Goal: Task Accomplishment & Management: Use online tool/utility

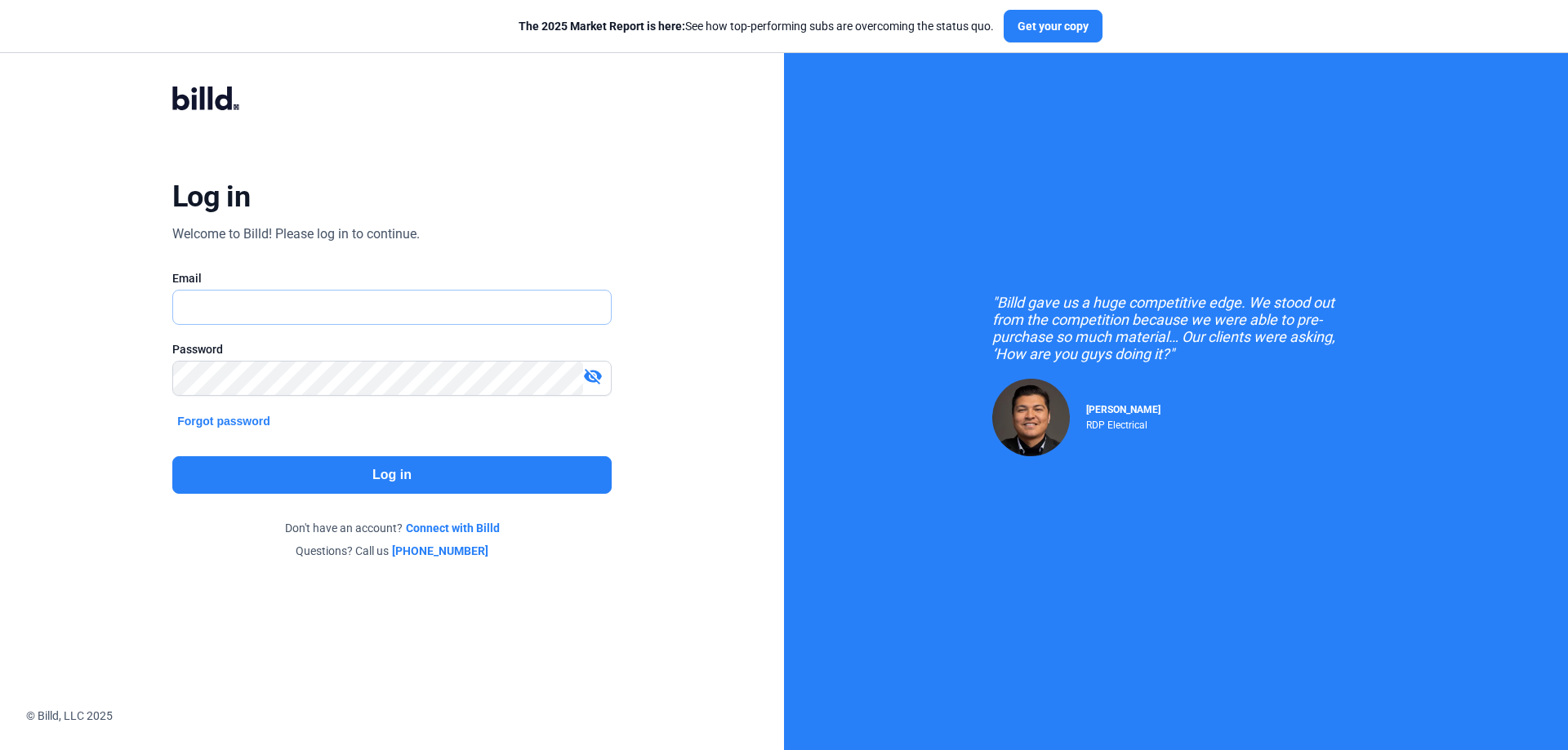
type input "[EMAIL_ADDRESS][DOMAIN_NAME]"
click at [388, 478] on button "Log in" at bounding box center [392, 474] width 440 height 37
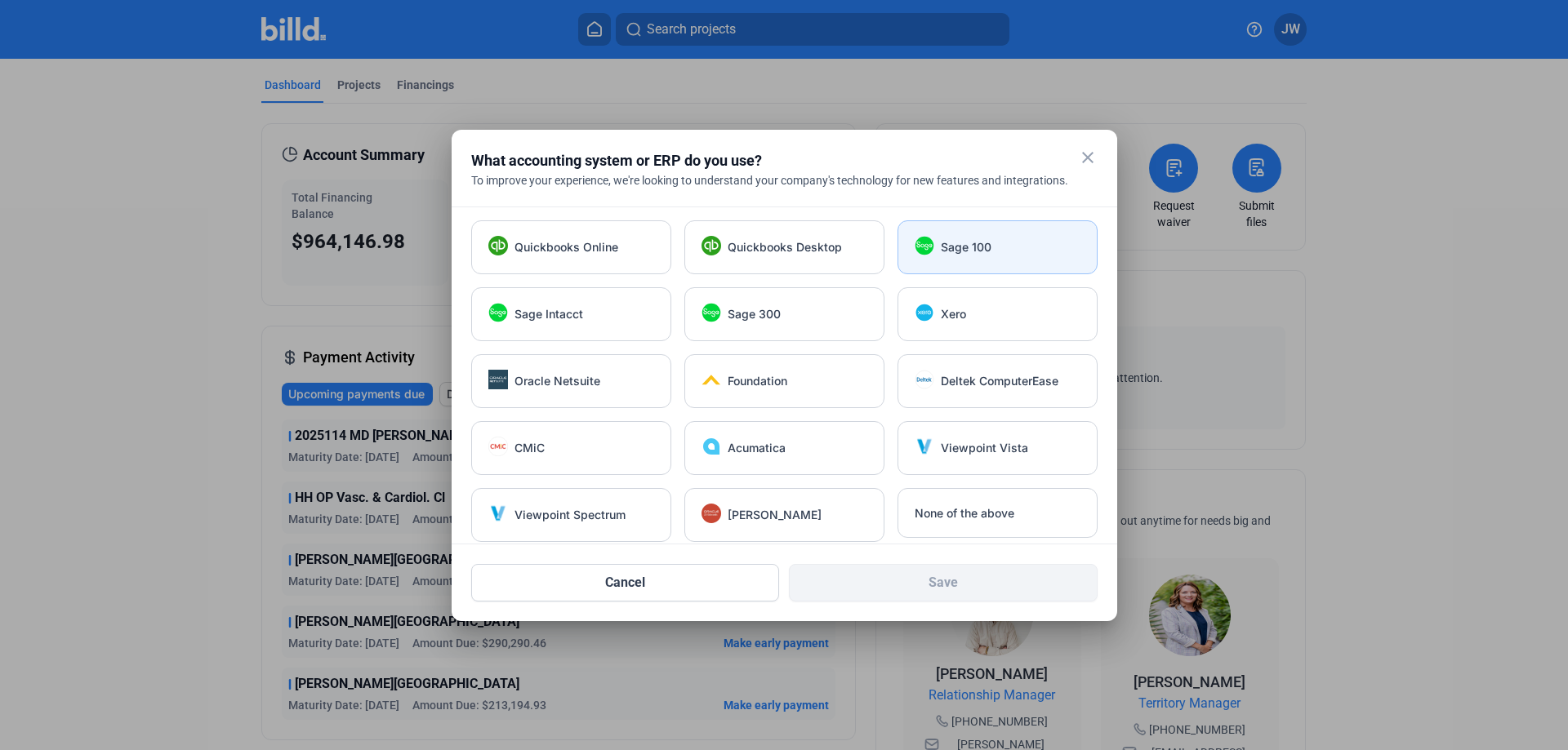
click at [991, 246] on div "Sage 100" at bounding box center [1010, 247] width 140 height 16
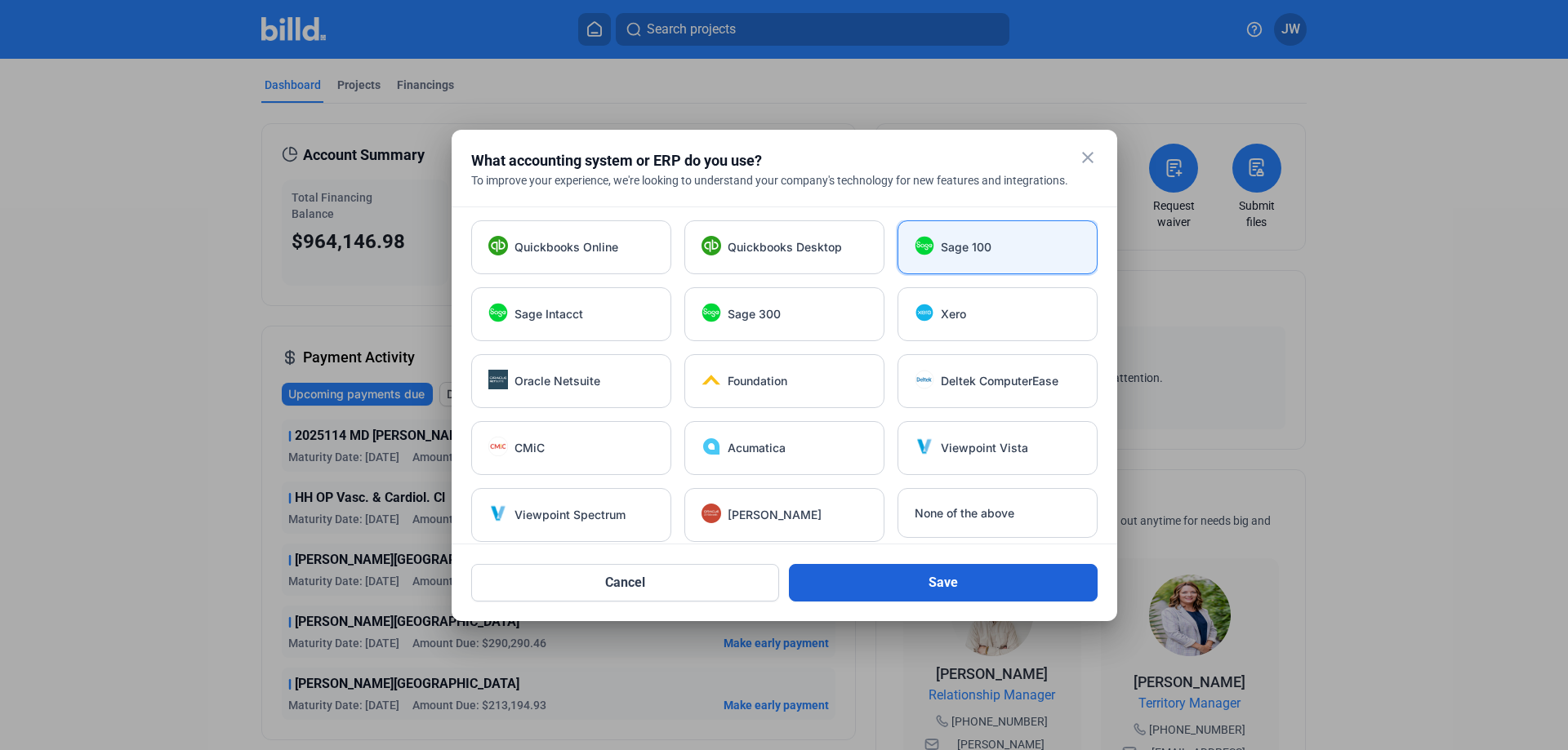
click at [938, 576] on button "Save" at bounding box center [944, 583] width 309 height 37
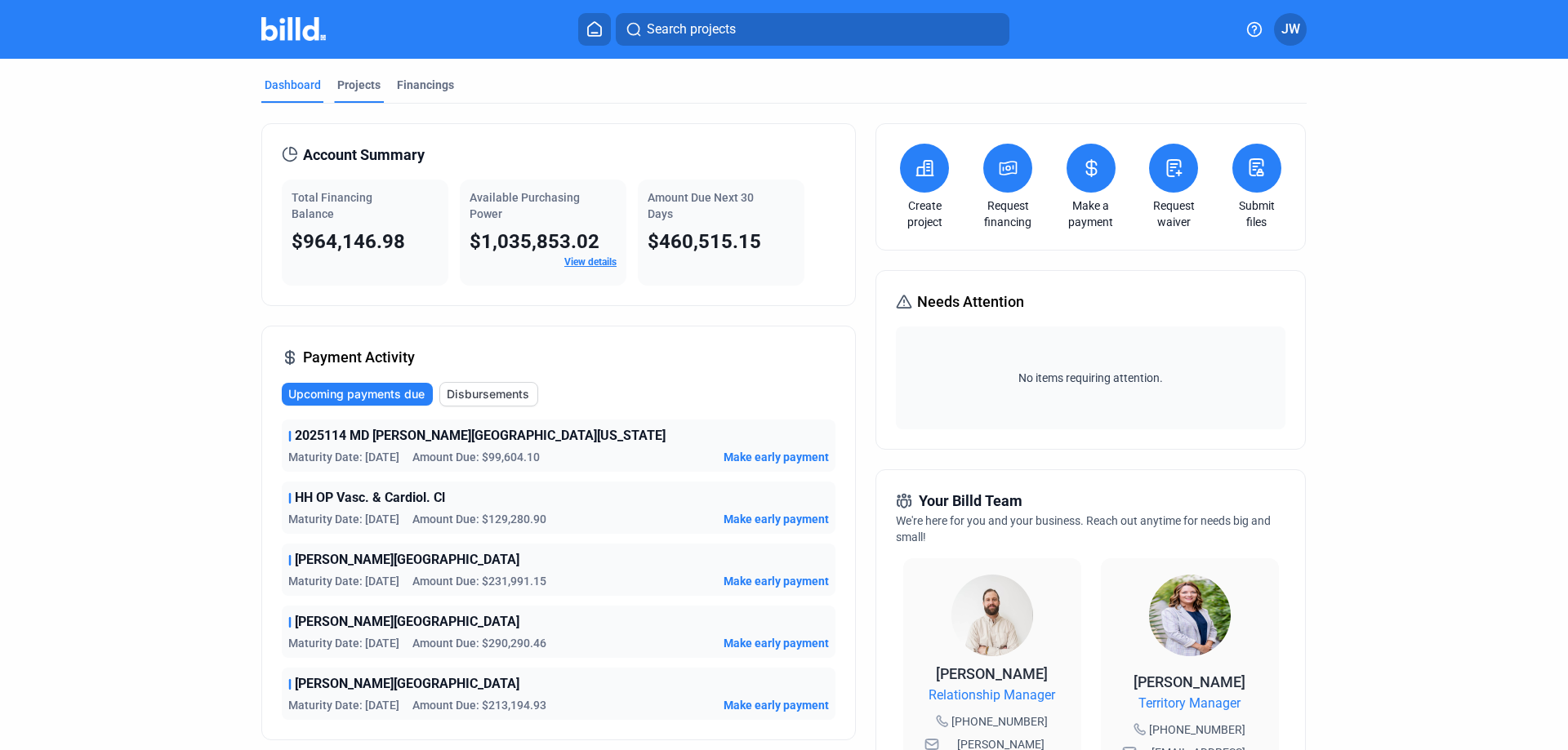
click at [352, 86] on div "Projects" at bounding box center [359, 85] width 43 height 16
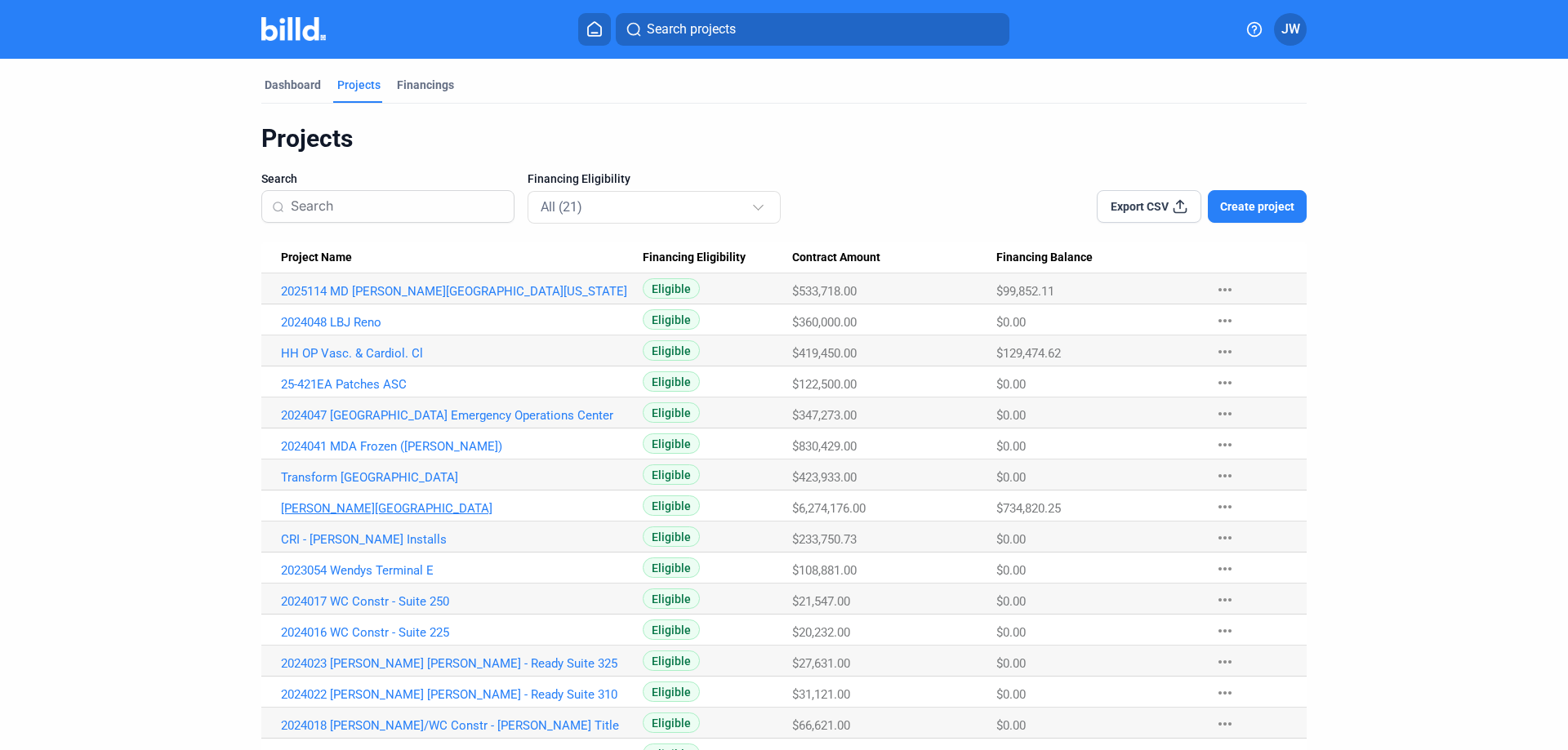
click at [363, 510] on link "[PERSON_NAME][GEOGRAPHIC_DATA]" at bounding box center [461, 508] width 362 height 15
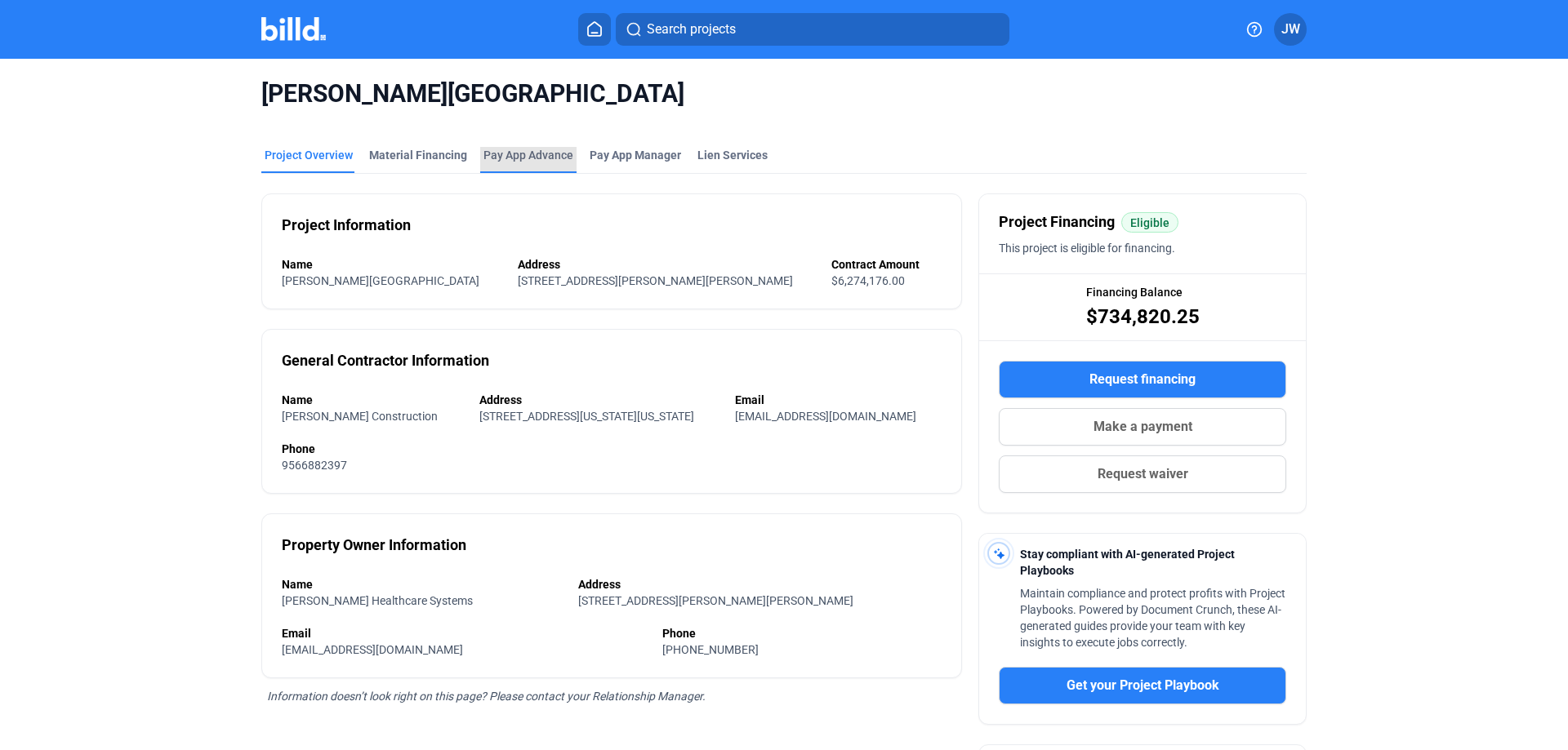
click at [515, 160] on div "Pay App Advance" at bounding box center [529, 155] width 90 height 16
